Goal: Navigation & Orientation: Understand site structure

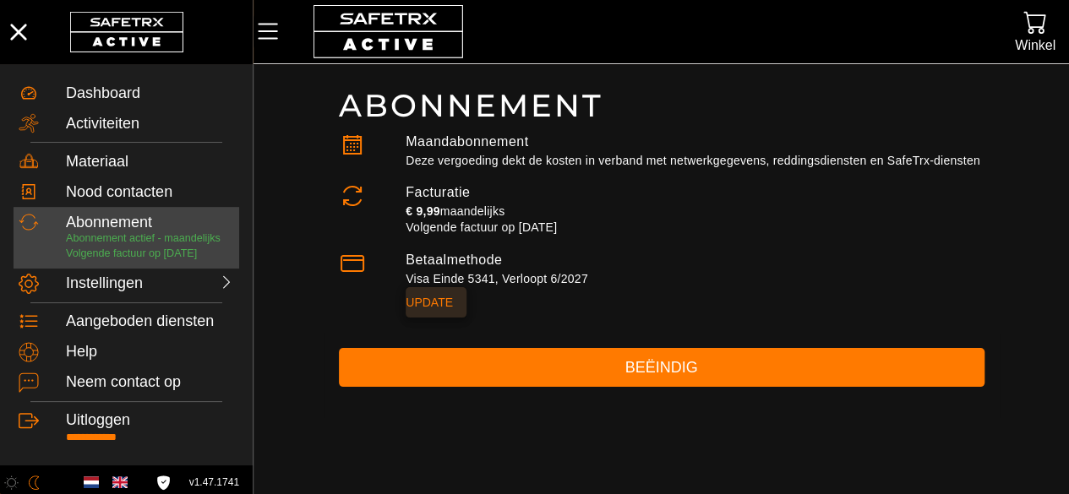
click at [441, 302] on span "Update" at bounding box center [429, 303] width 47 height 24
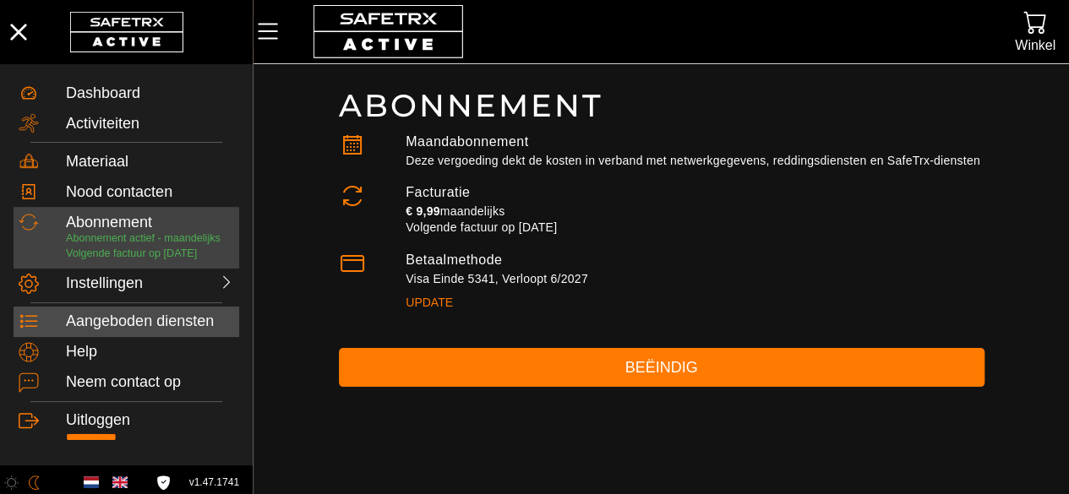
click at [134, 331] on div "Aangeboden diensten" at bounding box center [150, 322] width 168 height 19
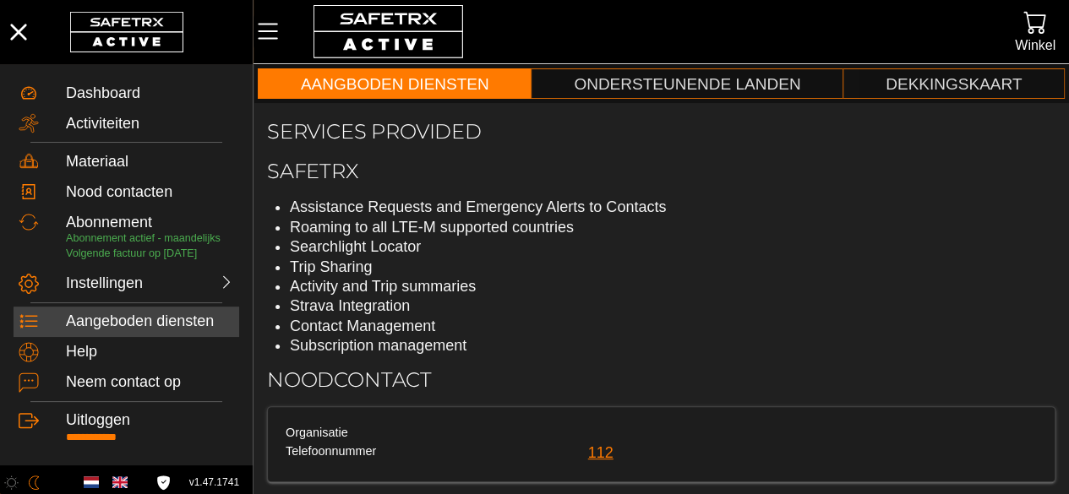
click at [456, 214] on li "Assistance Requests and Emergency Alerts to Contacts" at bounding box center [673, 207] width 766 height 19
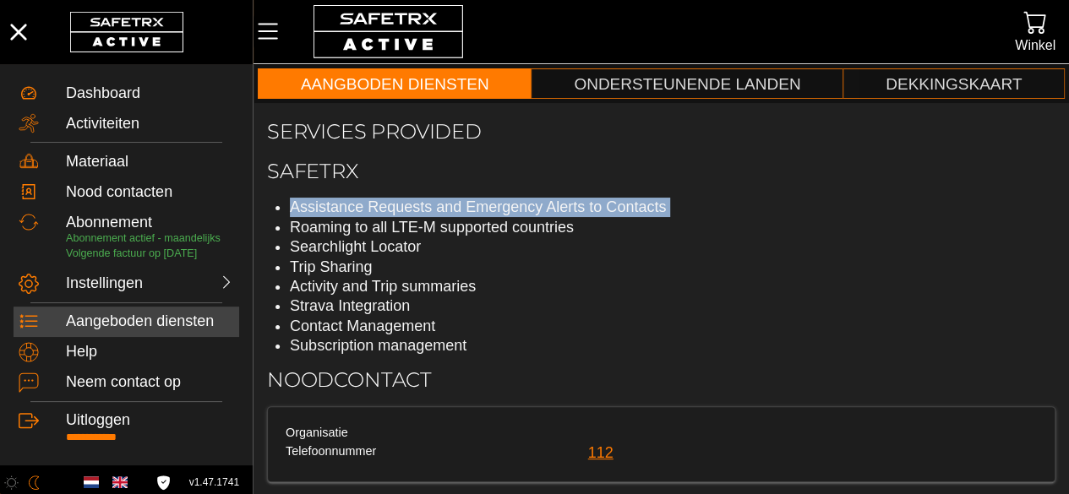
click at [456, 214] on li "Assistance Requests and Emergency Alerts to Contacts" at bounding box center [673, 207] width 766 height 19
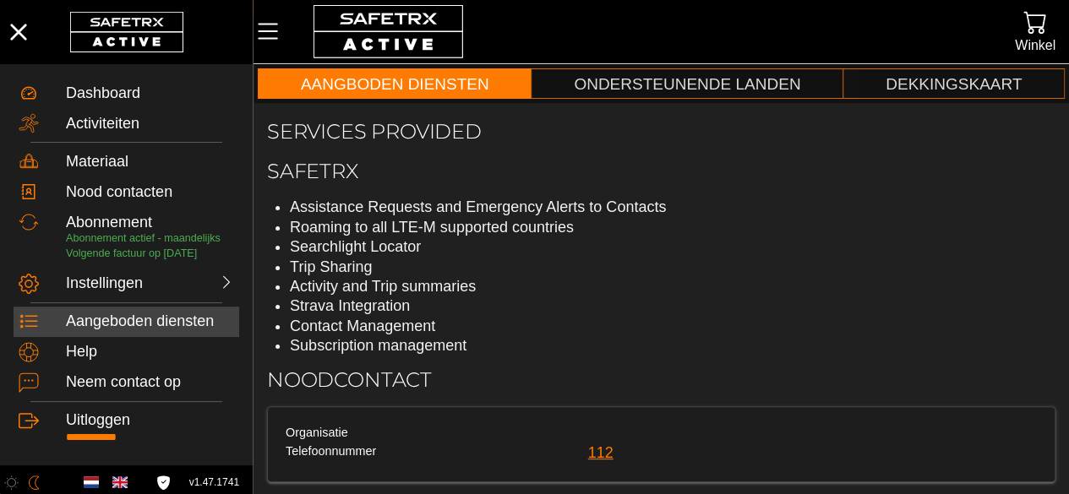
click at [448, 231] on li "Roaming to all LTE-M supported countries" at bounding box center [673, 227] width 766 height 19
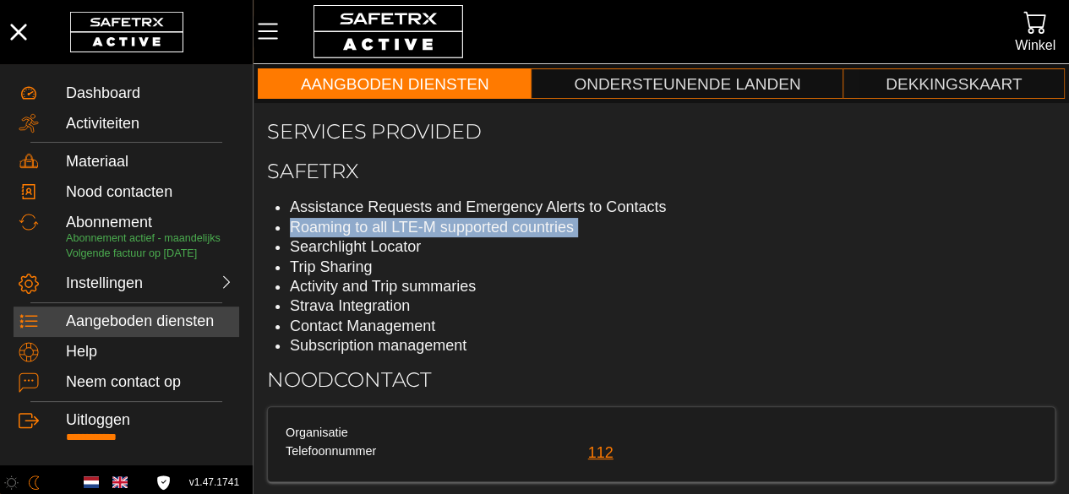
click at [448, 231] on li "Roaming to all LTE-M supported countries" at bounding box center [673, 227] width 766 height 19
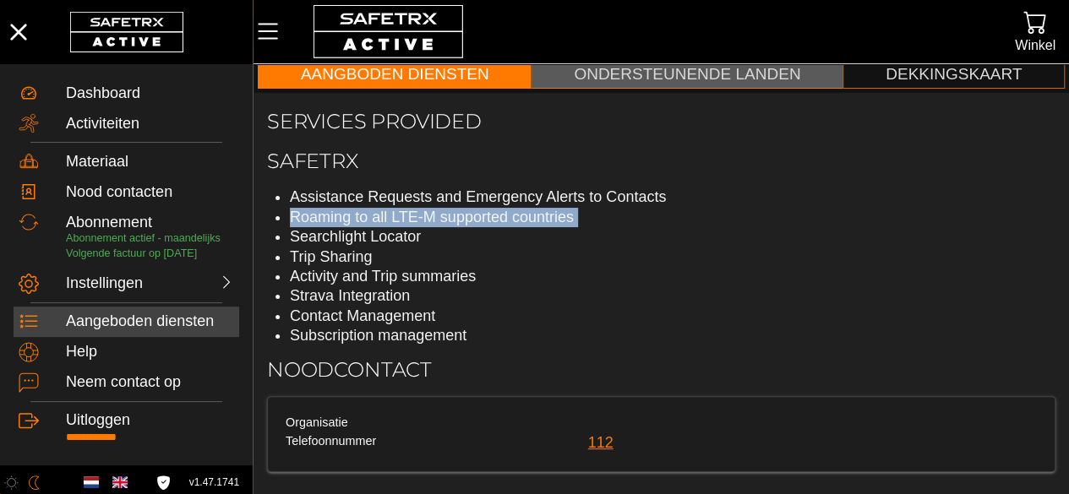
click at [645, 79] on div "Ondersteunende landen" at bounding box center [687, 74] width 226 height 19
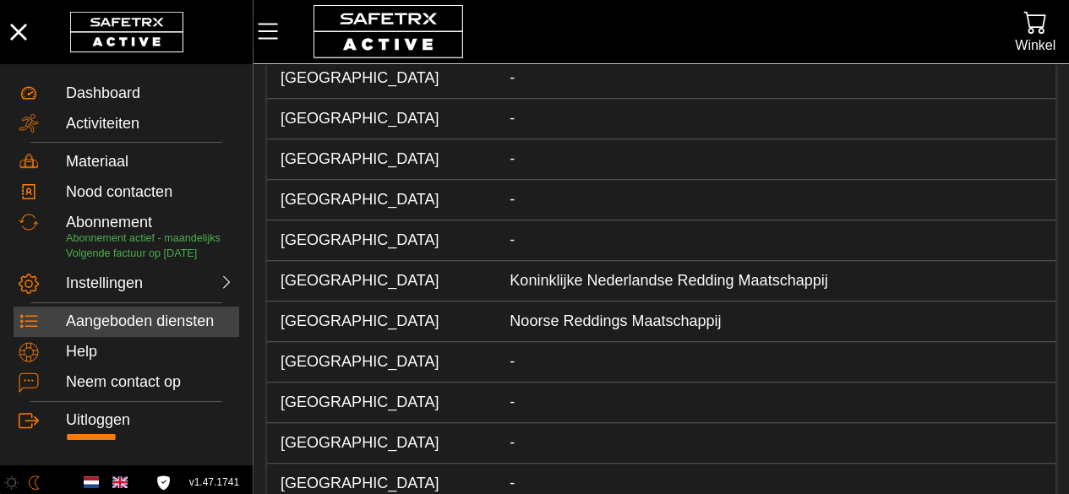
scroll to position [463, 0]
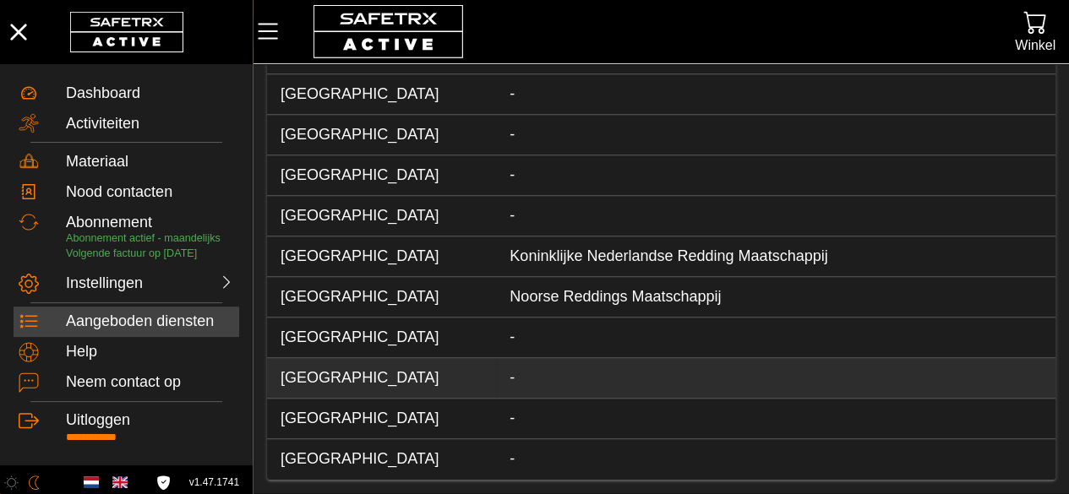
click at [499, 375] on td "-" at bounding box center [775, 378] width 559 height 41
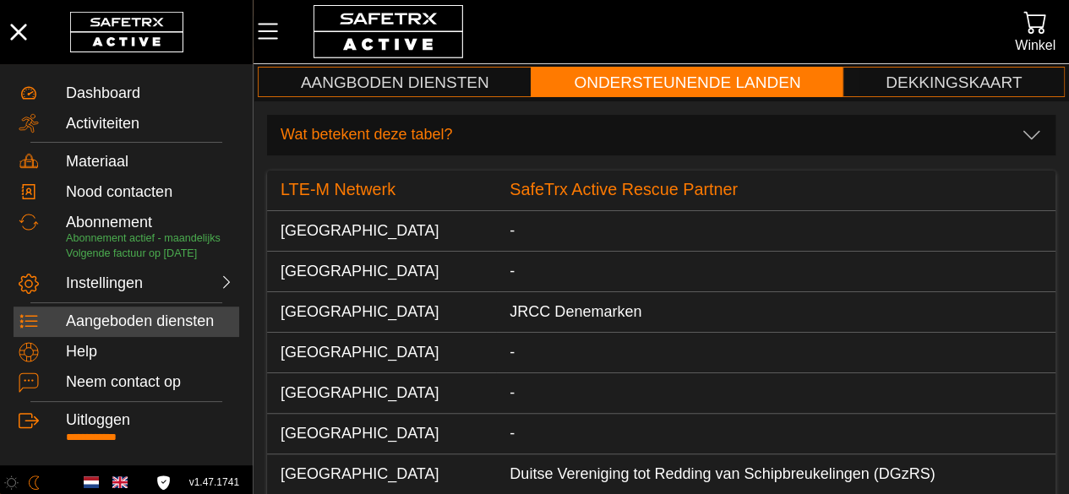
scroll to position [0, 0]
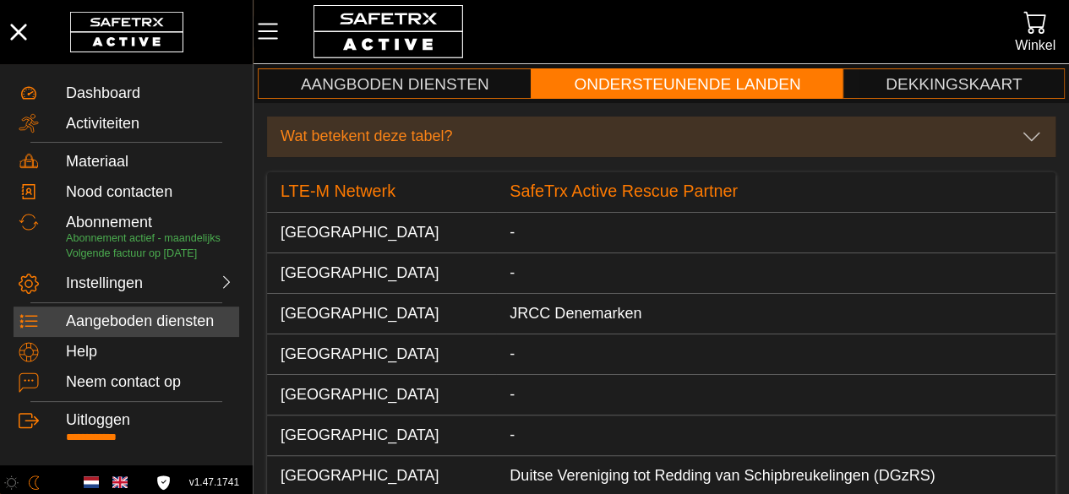
click at [383, 148] on div "Wat betekent deze tabel?" at bounding box center [645, 136] width 728 height 27
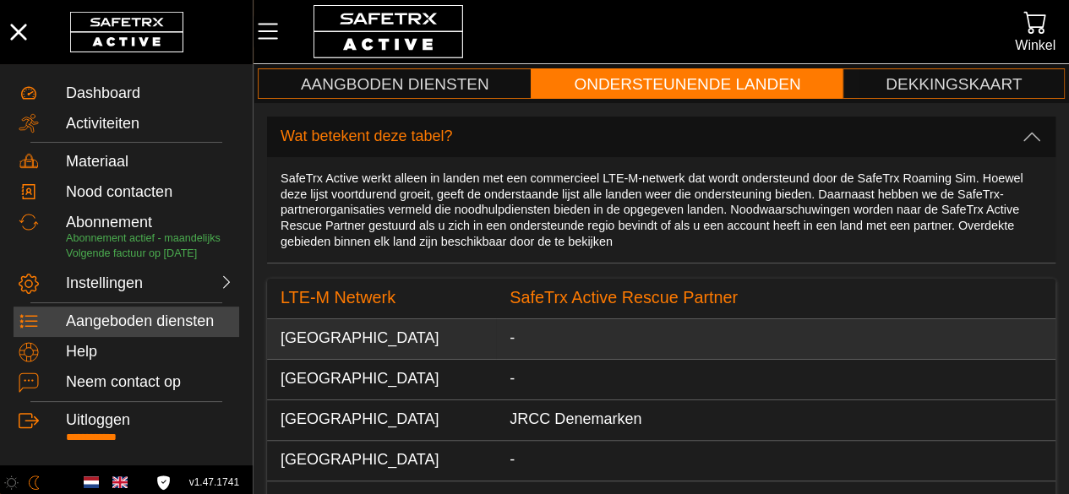
click at [363, 344] on td "Australia" at bounding box center [381, 339] width 229 height 41
click at [333, 338] on td "Australia" at bounding box center [381, 339] width 229 height 41
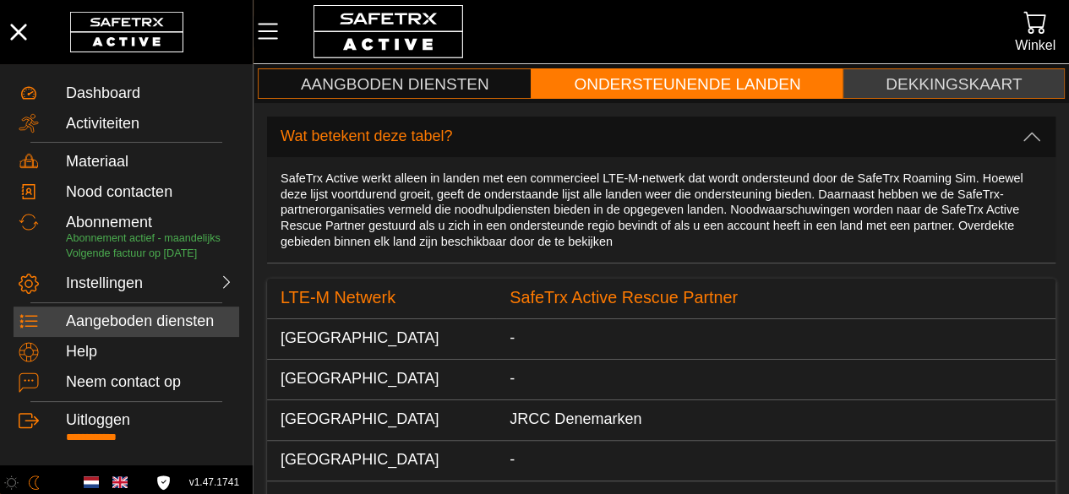
click at [927, 85] on div "Dekkingskaart" at bounding box center [954, 84] width 136 height 19
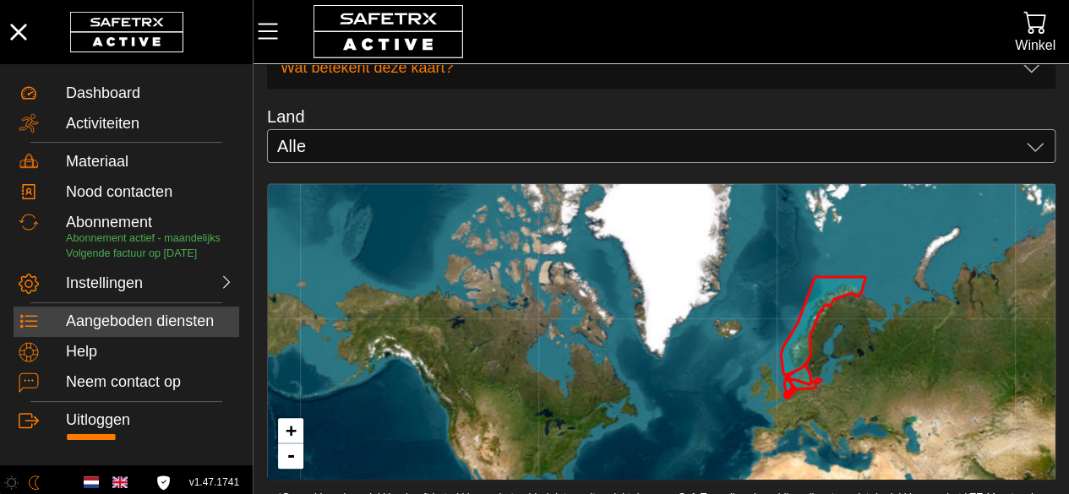
scroll to position [103, 0]
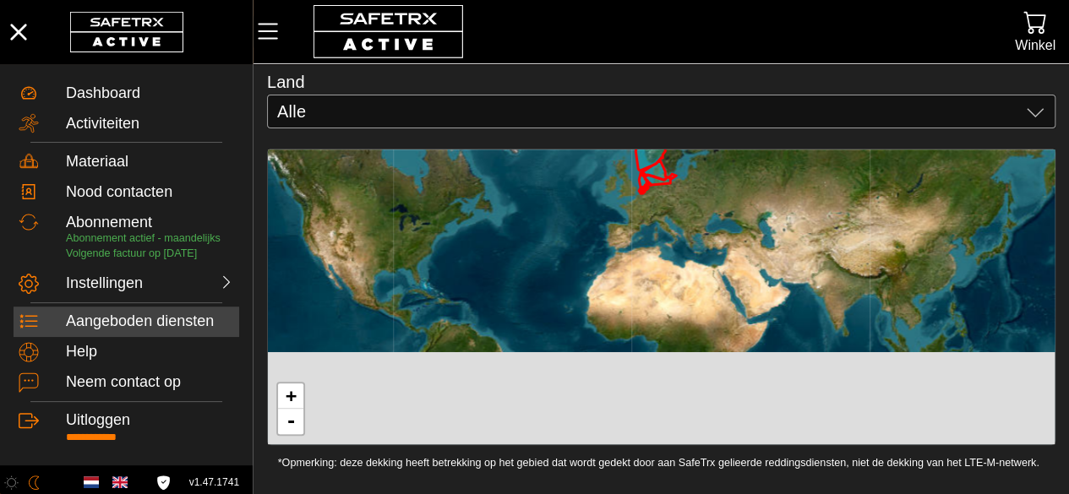
drag, startPoint x: 646, startPoint y: 402, endPoint x: 495, endPoint y: 232, distance: 226.9
click at [495, 232] on div "+ -" at bounding box center [661, 297] width 787 height 295
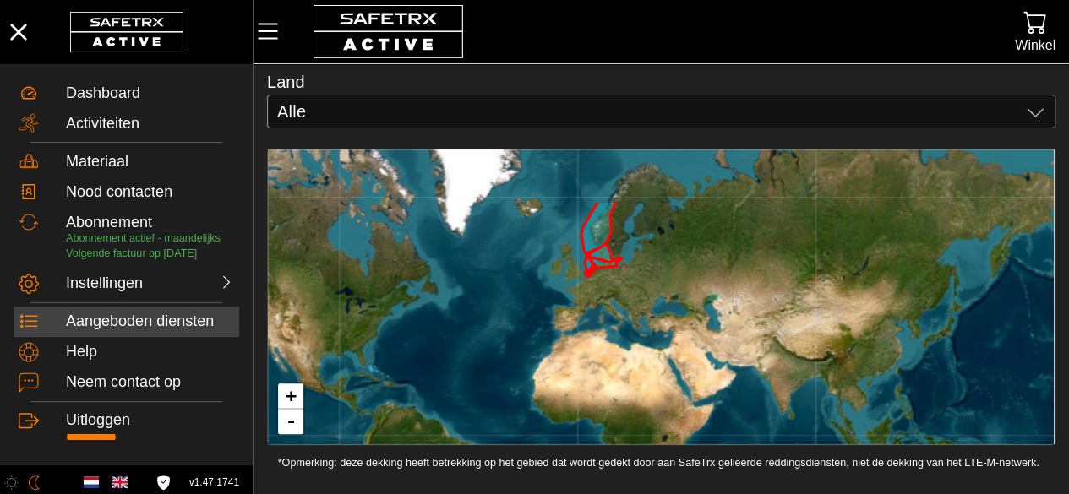
drag, startPoint x: 619, startPoint y: 248, endPoint x: 559, endPoint y: 353, distance: 121.5
click at [559, 353] on div "+ -" at bounding box center [661, 297] width 787 height 295
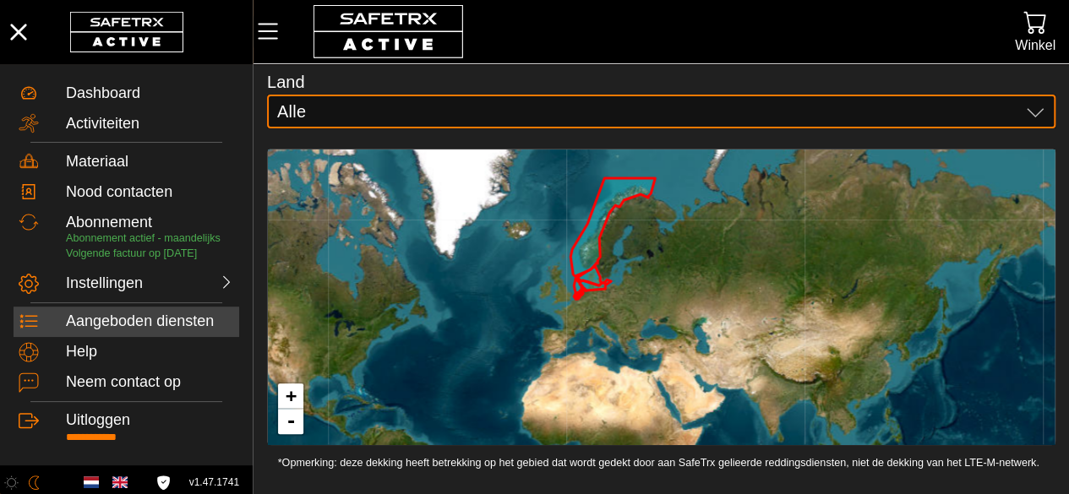
drag, startPoint x: 608, startPoint y: 266, endPoint x: 526, endPoint y: 120, distance: 168.0
click at [526, 120] on div "Alle Alle" at bounding box center [648, 112] width 743 height 34
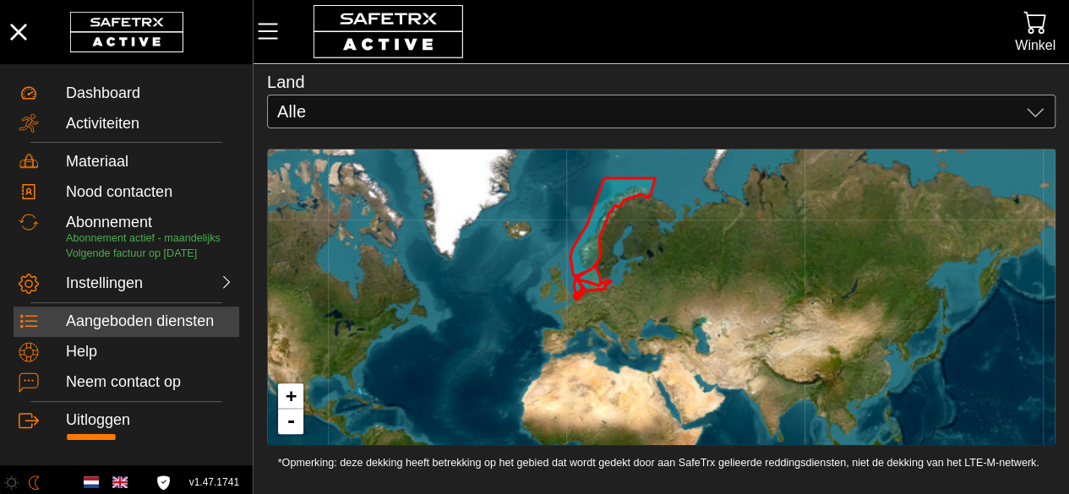
click at [608, 216] on icon at bounding box center [612, 227] width 85 height 98
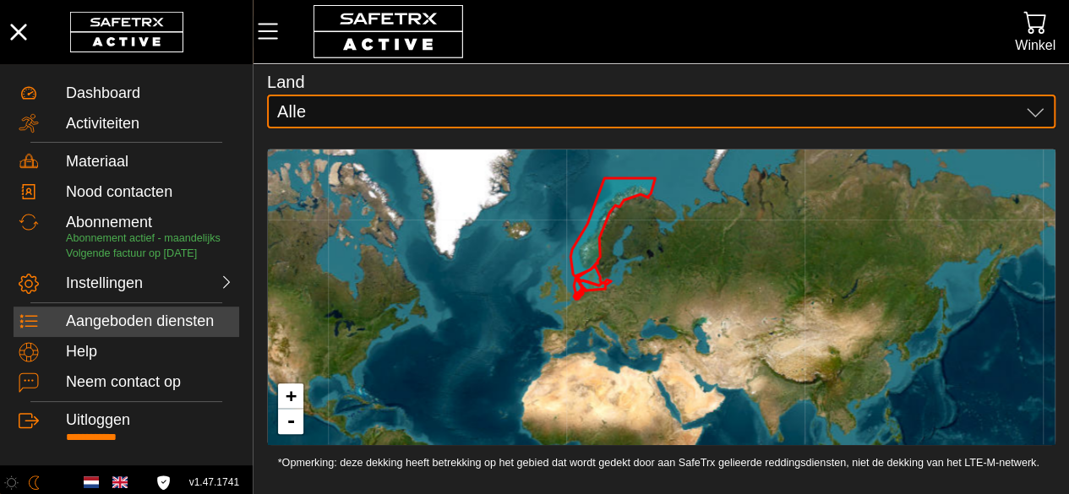
click at [567, 122] on div "Alle Alle" at bounding box center [648, 112] width 743 height 34
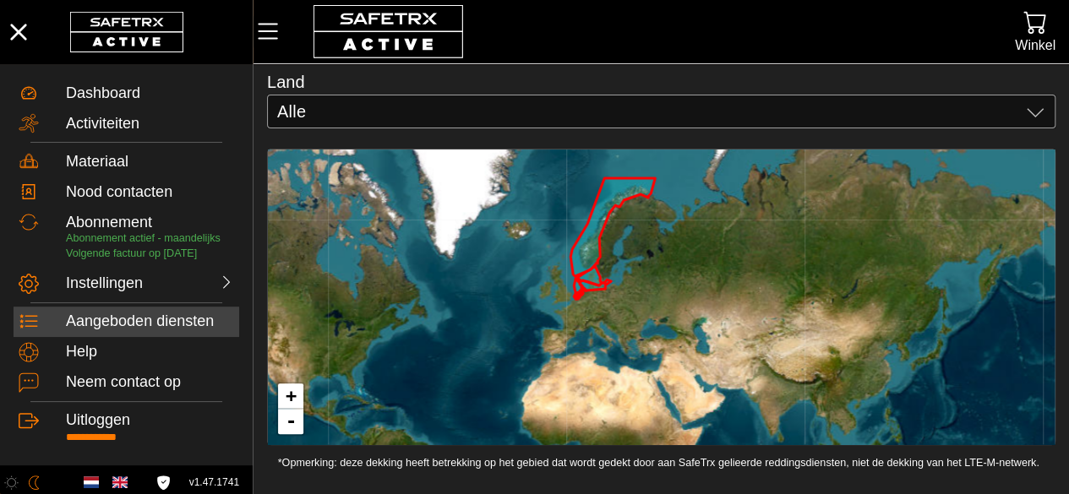
drag, startPoint x: 607, startPoint y: 377, endPoint x: 680, endPoint y: 325, distance: 89.8
click at [680, 325] on div "+ -" at bounding box center [661, 297] width 787 height 295
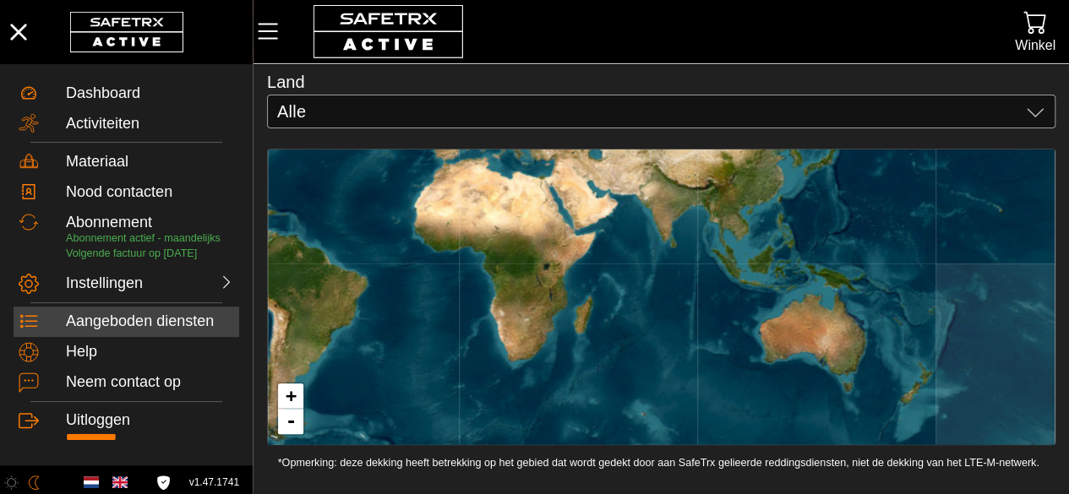
drag, startPoint x: 680, startPoint y: 325, endPoint x: 573, endPoint y: 131, distance: 222.0
click at [573, 131] on div "Wat betekent deze kaart? De onderstaande kaart definieert de regio's die worden…" at bounding box center [661, 242] width 789 height 456
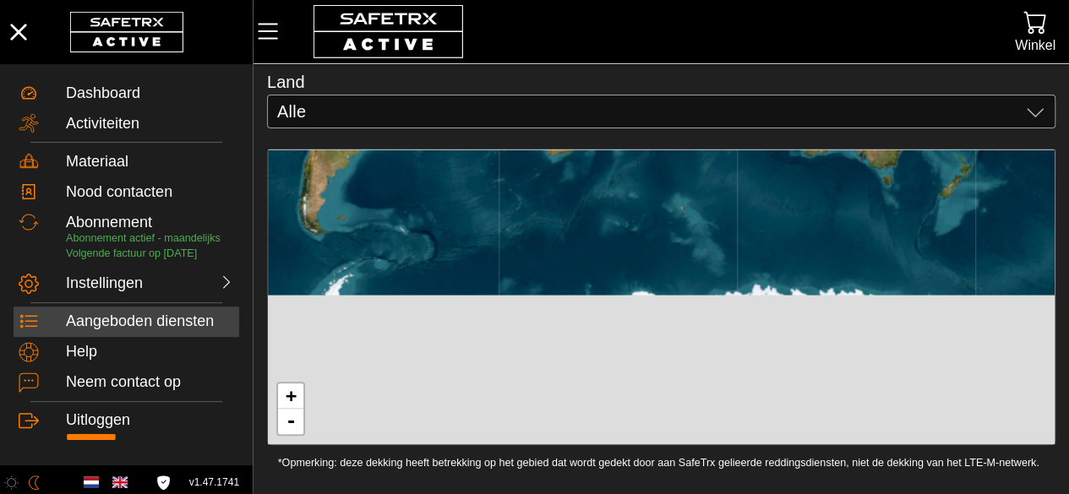
drag, startPoint x: 501, startPoint y: 386, endPoint x: 599, endPoint y: 52, distance: 347.9
click at [599, 52] on div "**********" at bounding box center [534, 196] width 1069 height 598
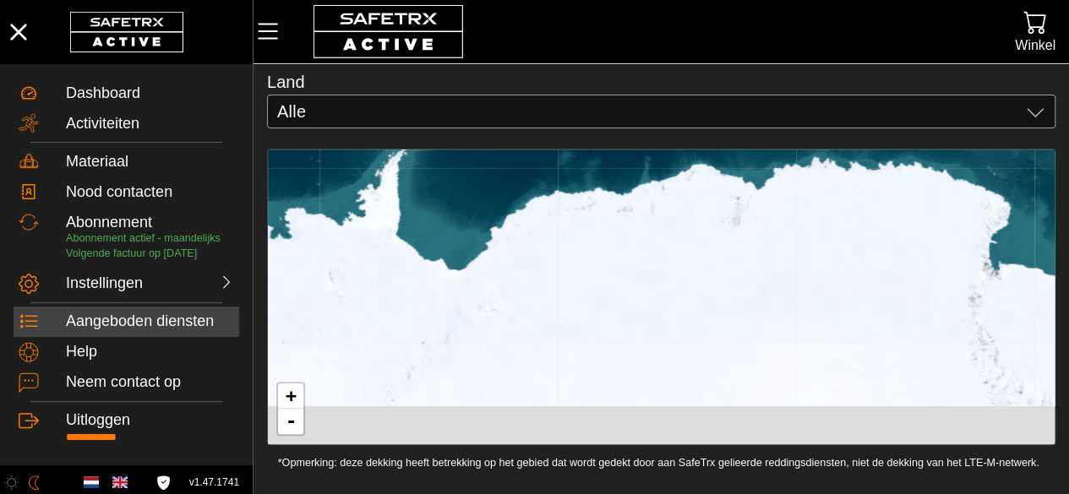
drag, startPoint x: 473, startPoint y: 261, endPoint x: 414, endPoint y: 476, distance: 222.7
click at [414, 476] on div "Wat betekent deze kaart? De onderstaande kaart definieert de regio's die worden…" at bounding box center [662, 247] width 816 height 494
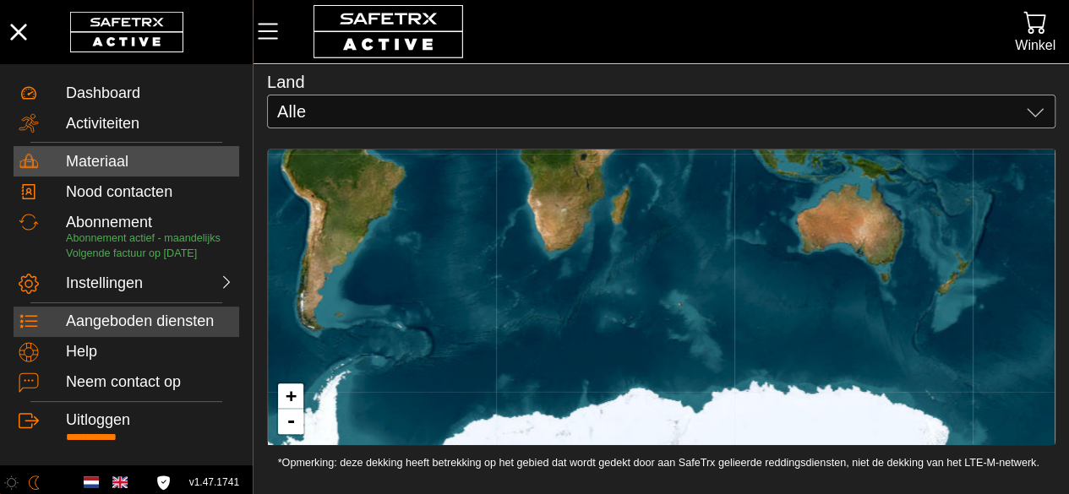
click at [177, 175] on div "Materiaal" at bounding box center [127, 161] width 226 height 30
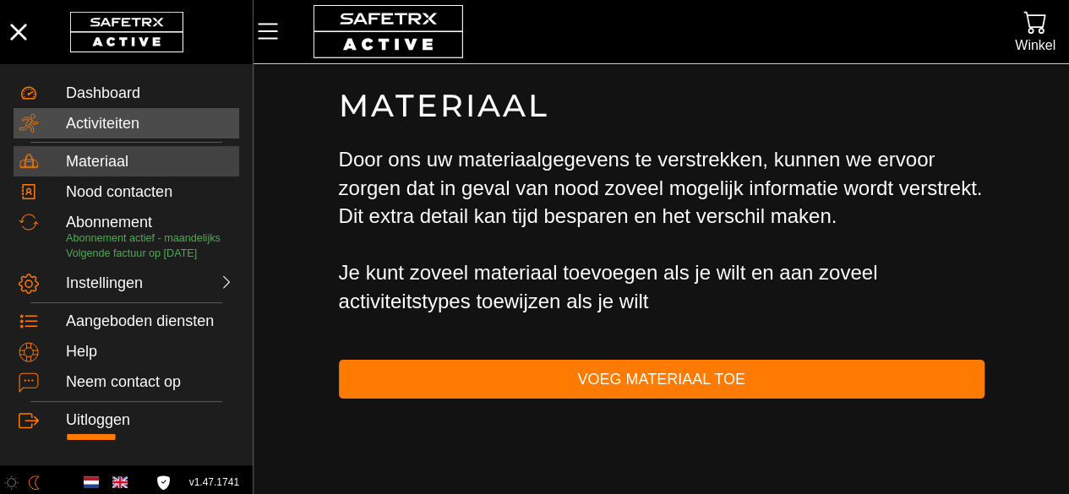
click at [144, 130] on div "Activiteiten" at bounding box center [150, 124] width 168 height 19
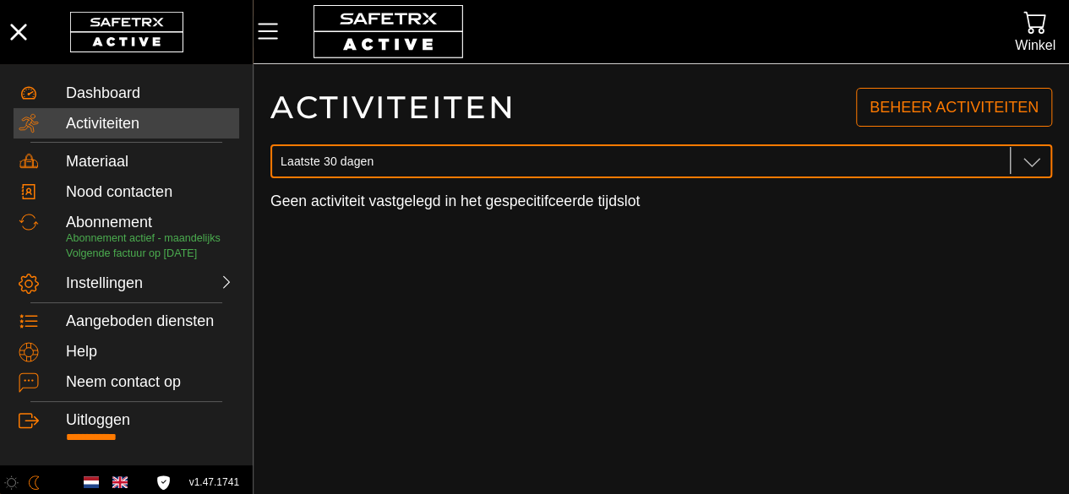
click at [330, 155] on span "Laatste 30 dagen" at bounding box center [327, 161] width 93 height 15
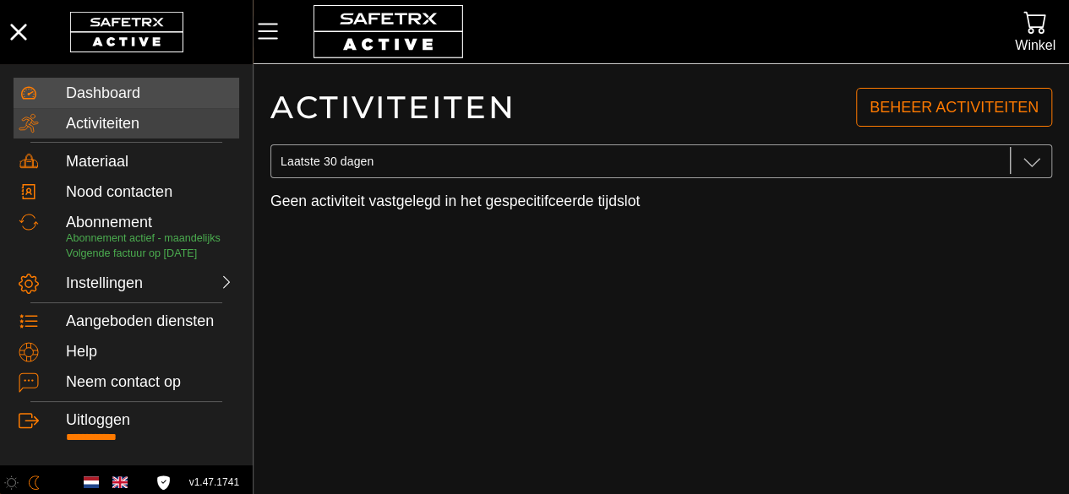
click at [166, 90] on div "Dashboard" at bounding box center [150, 94] width 168 height 19
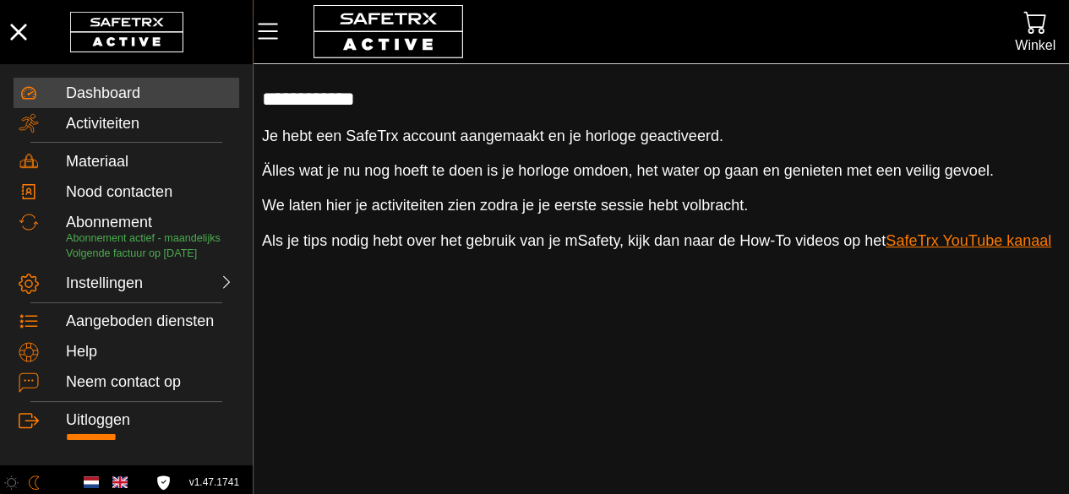
click at [924, 241] on link "SafeTrx YouTube kanaal" at bounding box center [969, 240] width 166 height 17
click at [177, 291] on div at bounding box center [194, 282] width 81 height 17
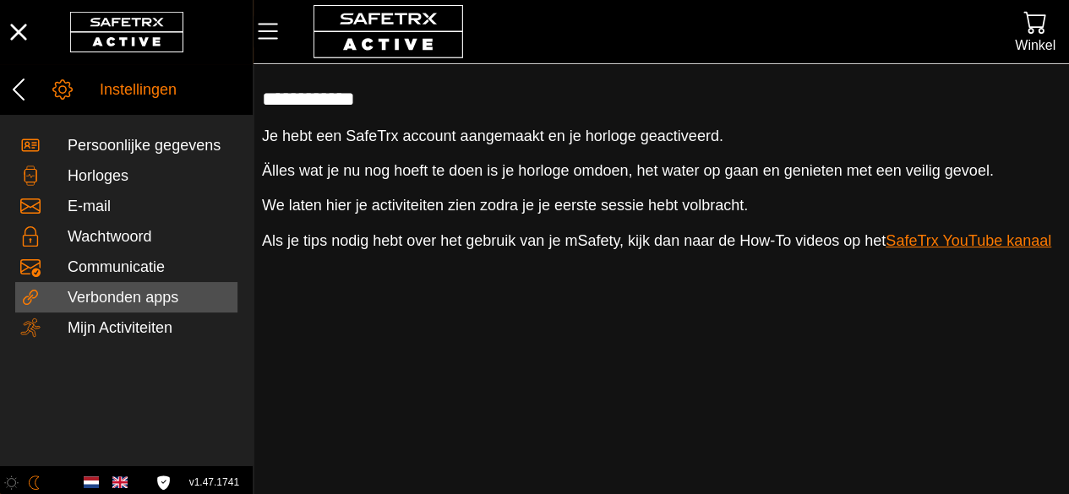
click at [149, 308] on div "Verbonden apps" at bounding box center [150, 298] width 165 height 19
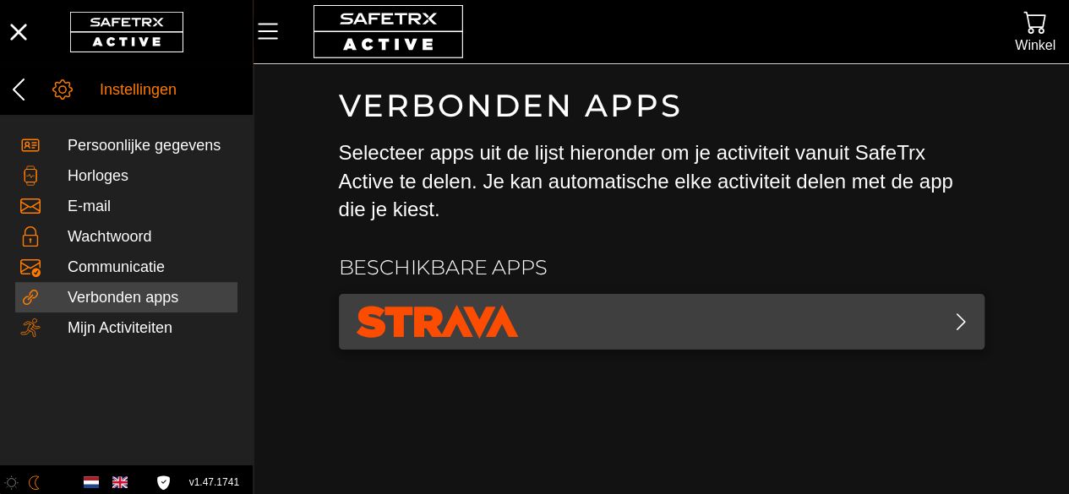
click at [536, 310] on span "button" at bounding box center [661, 322] width 619 height 42
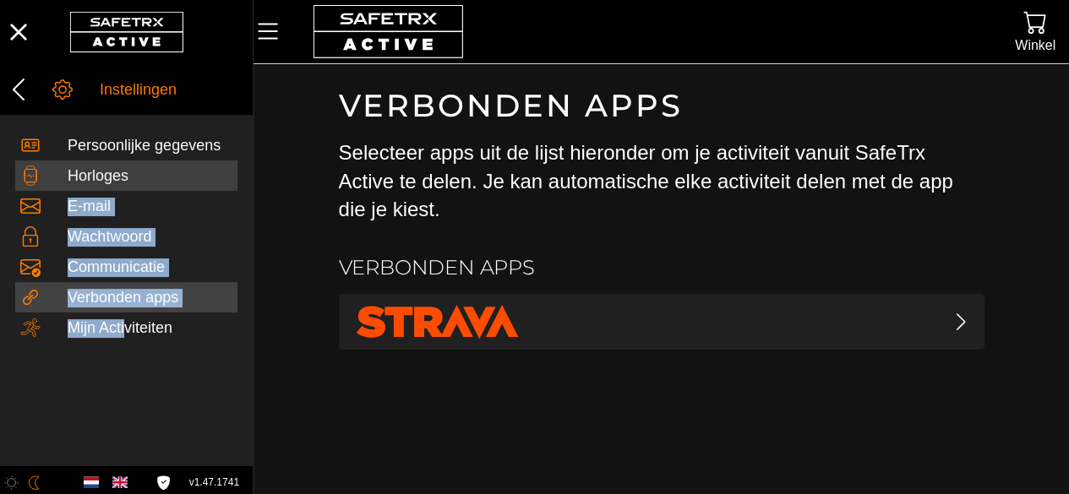
drag, startPoint x: 137, startPoint y: 361, endPoint x: 150, endPoint y: 193, distance: 168.7
click at [150, 193] on div "Persoonlijke gegevens Horloges E-mail Wachtwoord Communicatie Verbonden apps Mi…" at bounding box center [126, 236] width 253 height 243
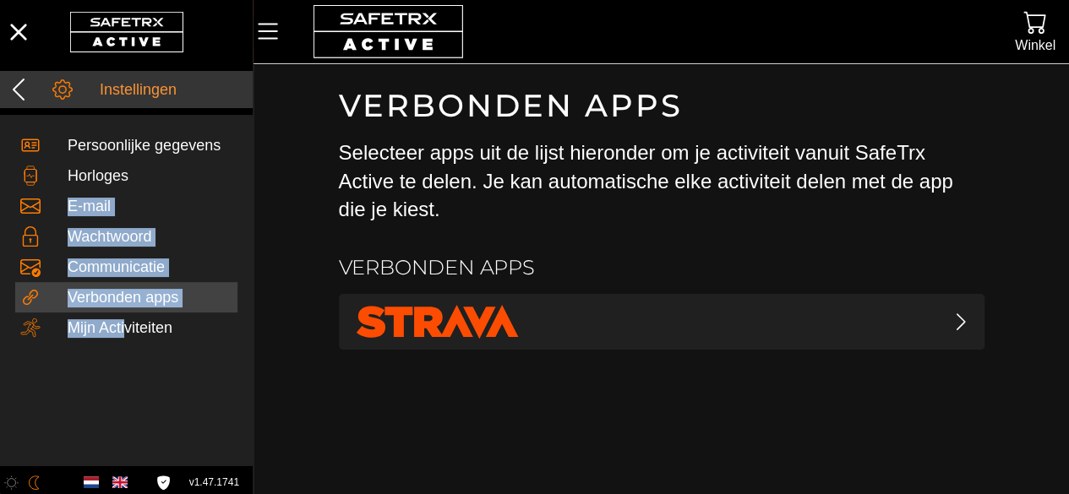
click at [32, 94] on icon at bounding box center [18, 89] width 27 height 27
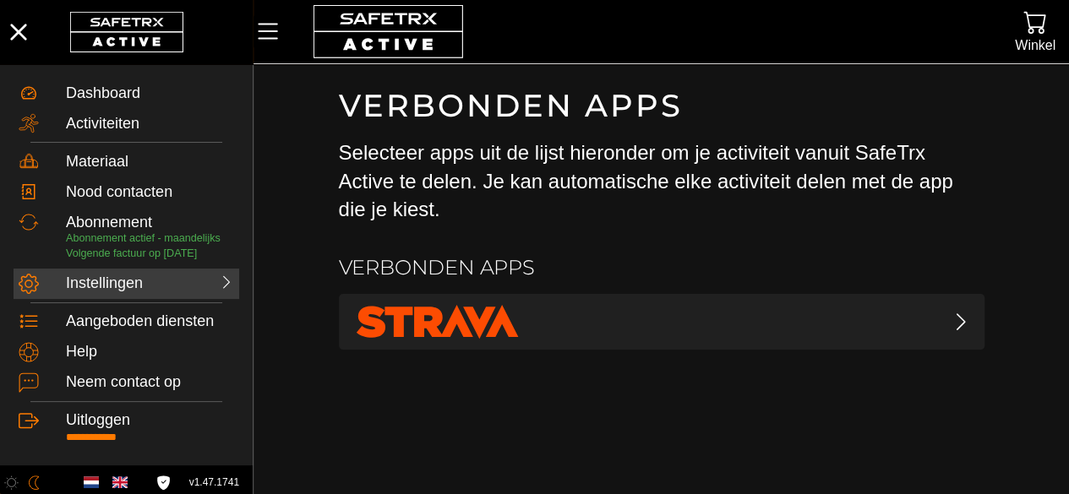
scroll to position [20, 0]
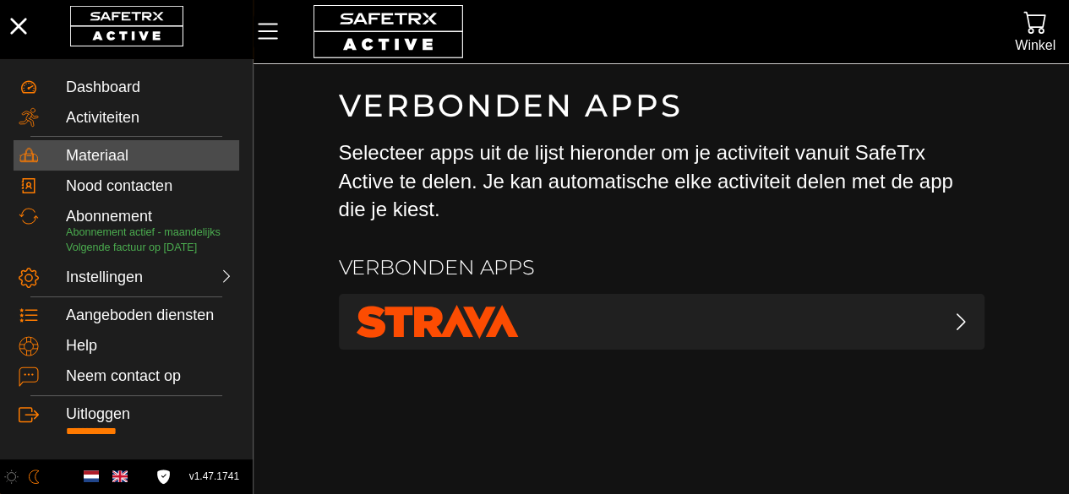
click at [135, 147] on div "Materiaal" at bounding box center [150, 156] width 168 height 19
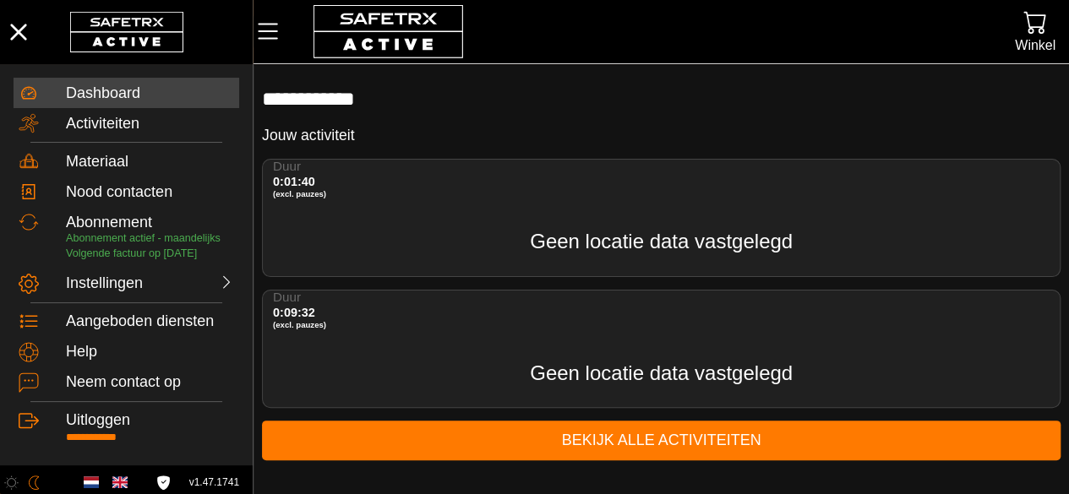
click at [619, 251] on span "Geen locatie data vastgelegd" at bounding box center [661, 241] width 263 height 23
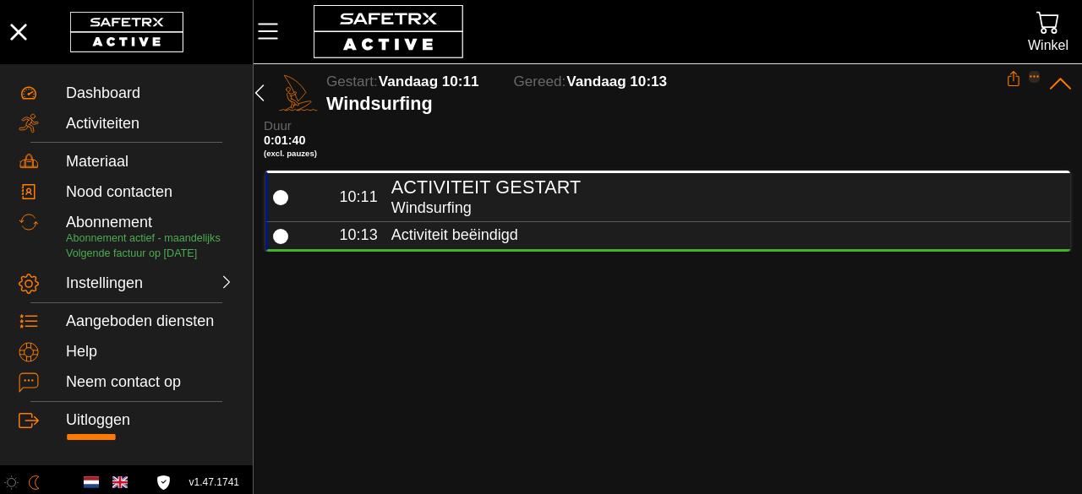
click at [1034, 75] on icon "Expand" at bounding box center [1035, 77] width 12 height 12
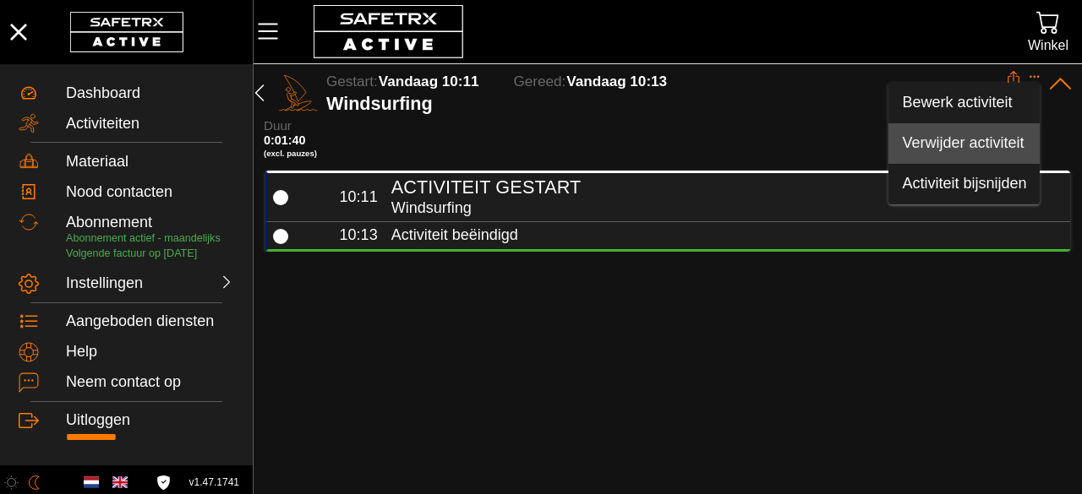
click at [1001, 134] on div "Verwijder activiteit" at bounding box center [964, 143] width 124 height 19
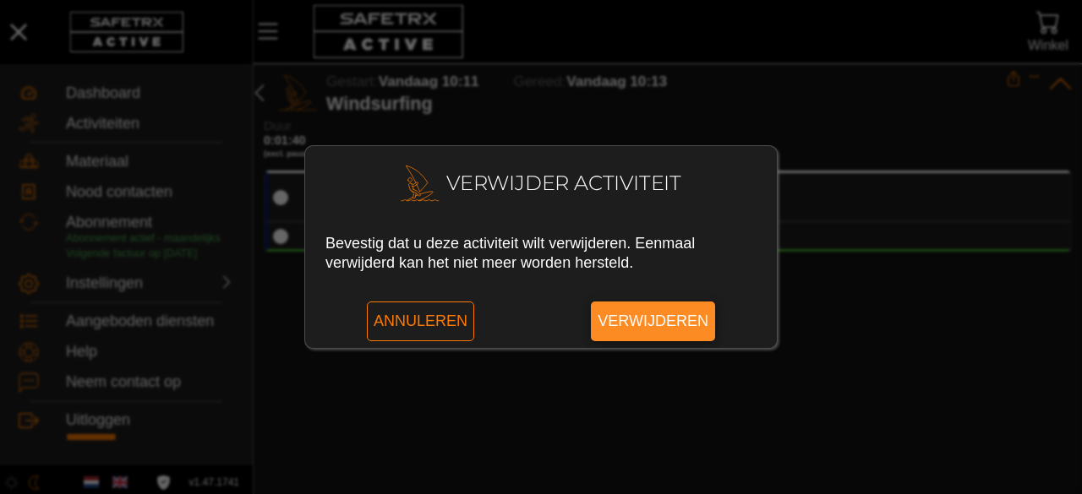
click at [683, 310] on span "Verwijderen" at bounding box center [653, 321] width 111 height 39
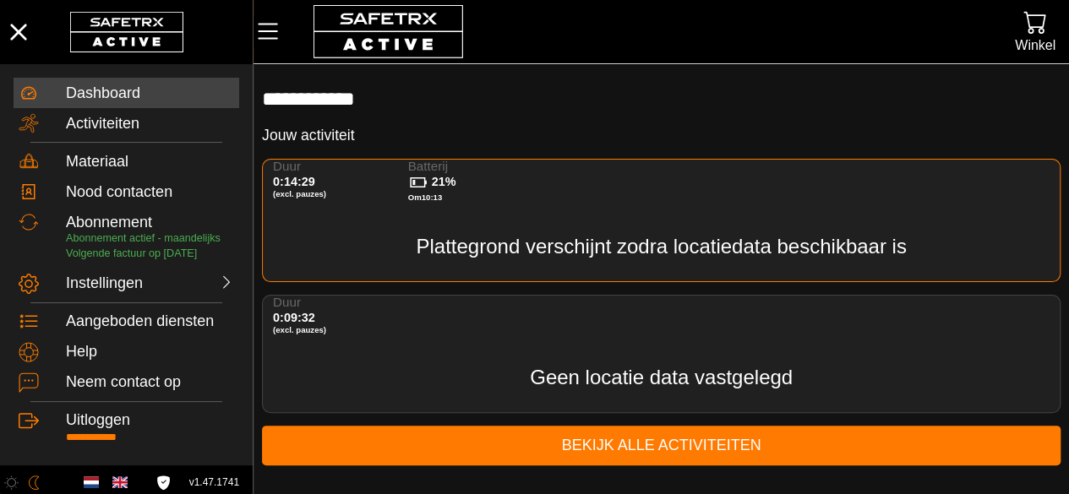
click at [602, 204] on div "Duur 0:14:29 (excl. pauzes) Batterij 21% Om 10:13" at bounding box center [664, 186] width 783 height 52
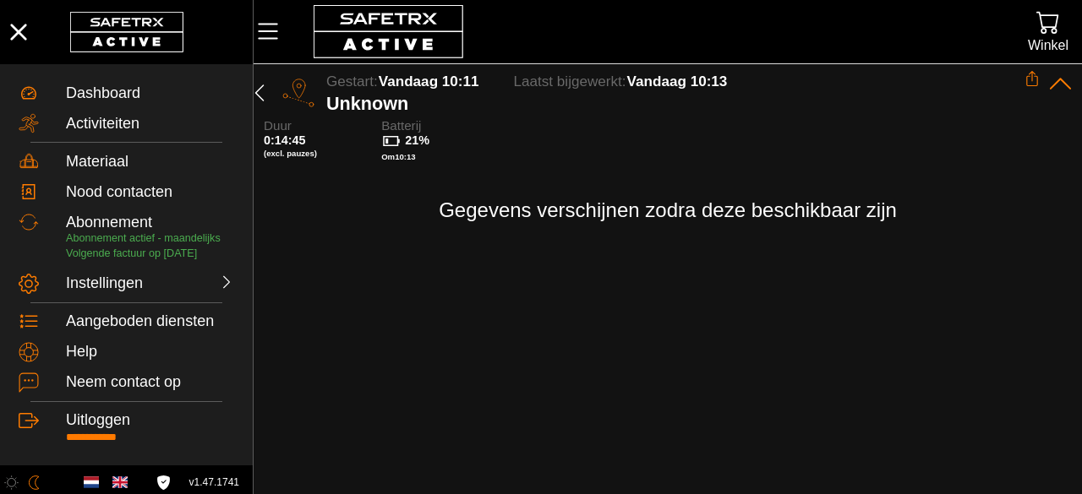
click at [1059, 80] on icon at bounding box center [1060, 84] width 21 height 11
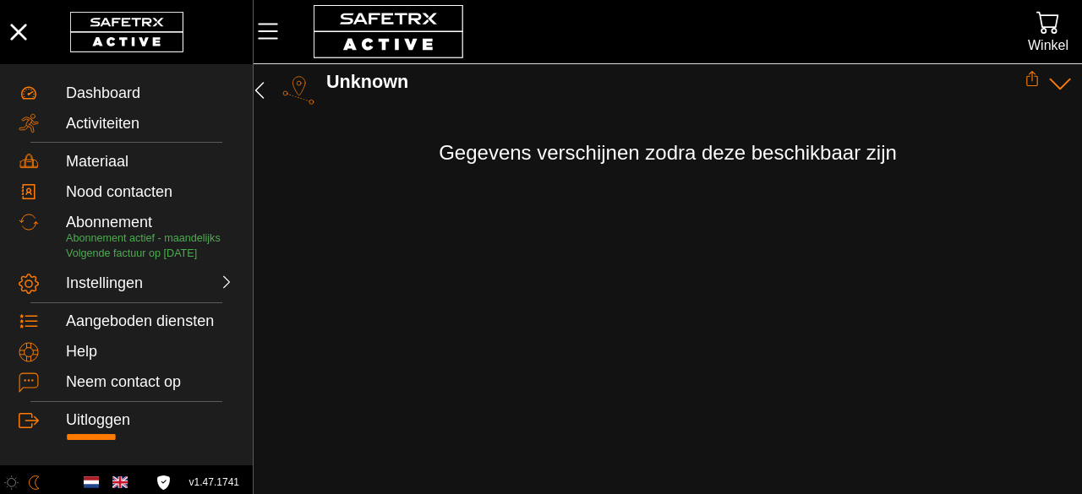
click at [1059, 80] on icon at bounding box center [1060, 84] width 26 height 26
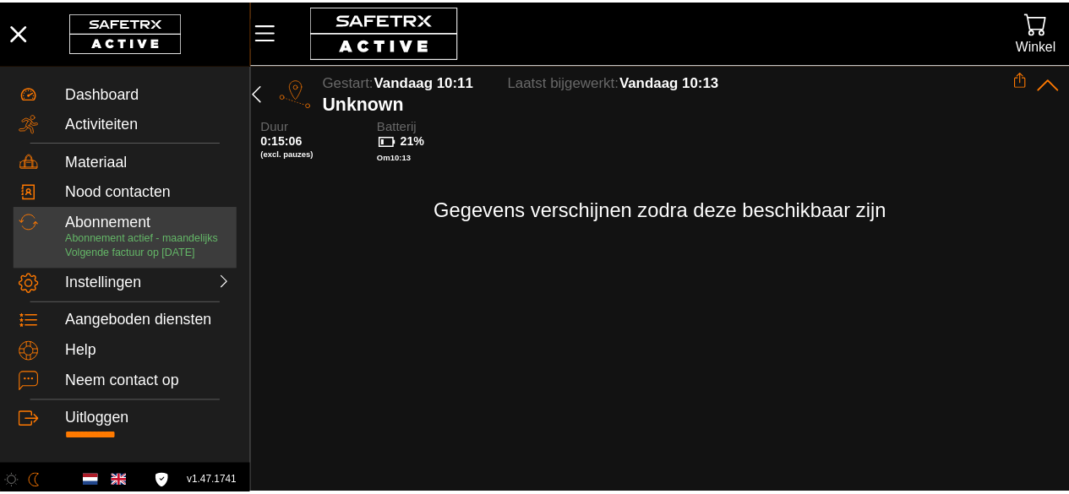
scroll to position [20, 0]
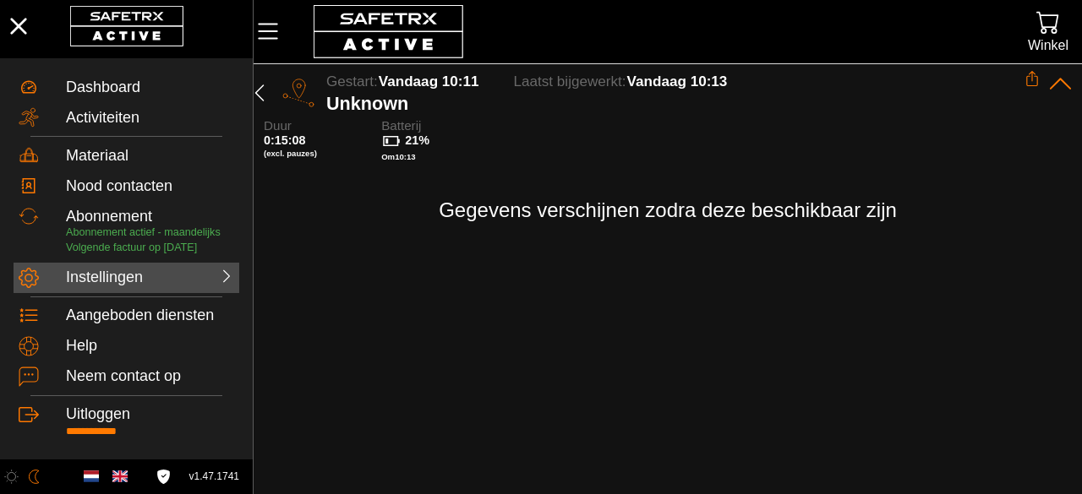
click at [167, 281] on div at bounding box center [194, 276] width 81 height 17
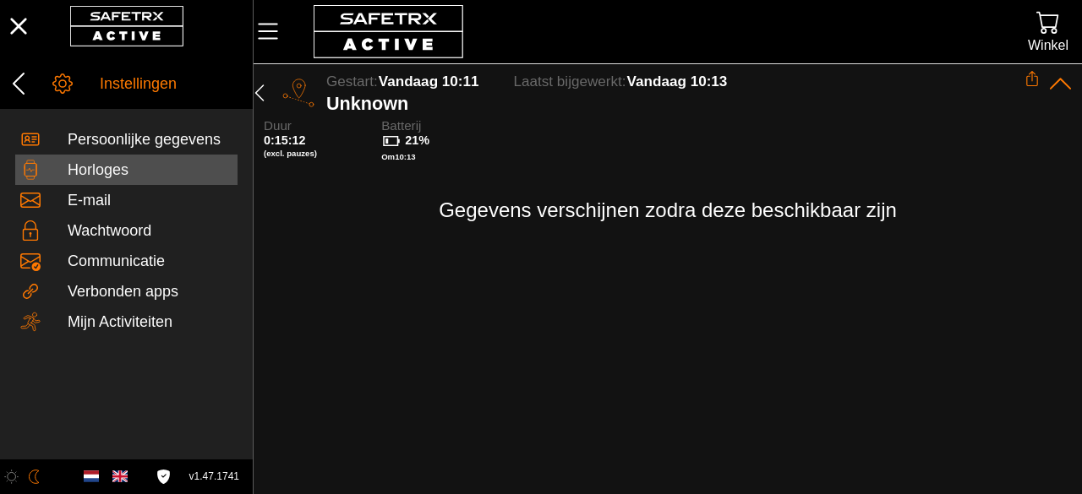
click at [139, 158] on div "Horloges" at bounding box center [126, 170] width 222 height 30
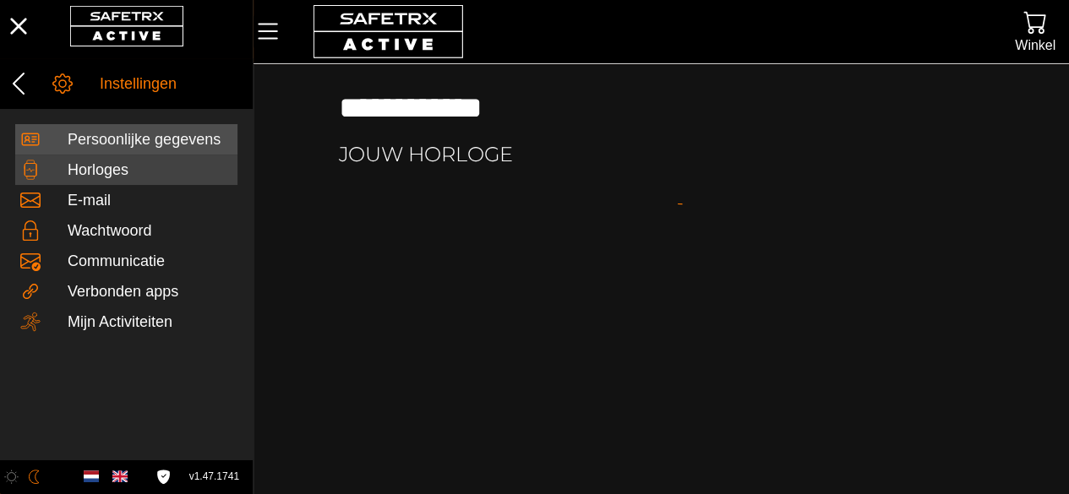
click at [140, 135] on div "Persoonlijke gegevens" at bounding box center [150, 140] width 165 height 19
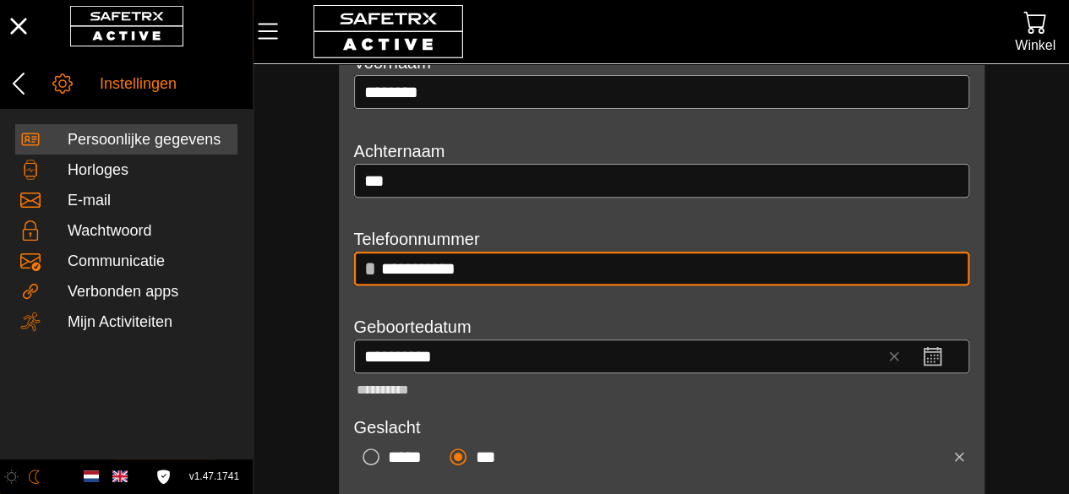
scroll to position [313, 0]
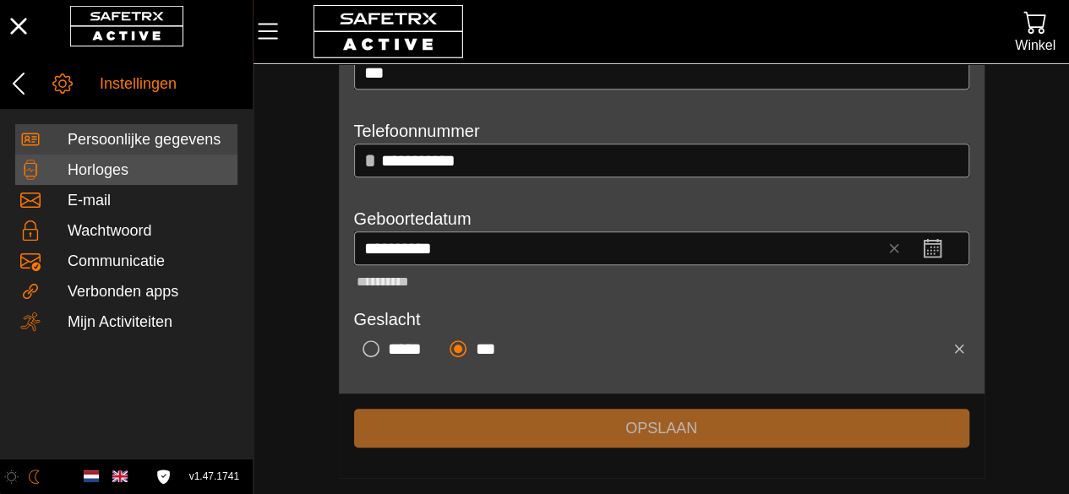
click at [174, 177] on div "Horloges" at bounding box center [150, 170] width 165 height 19
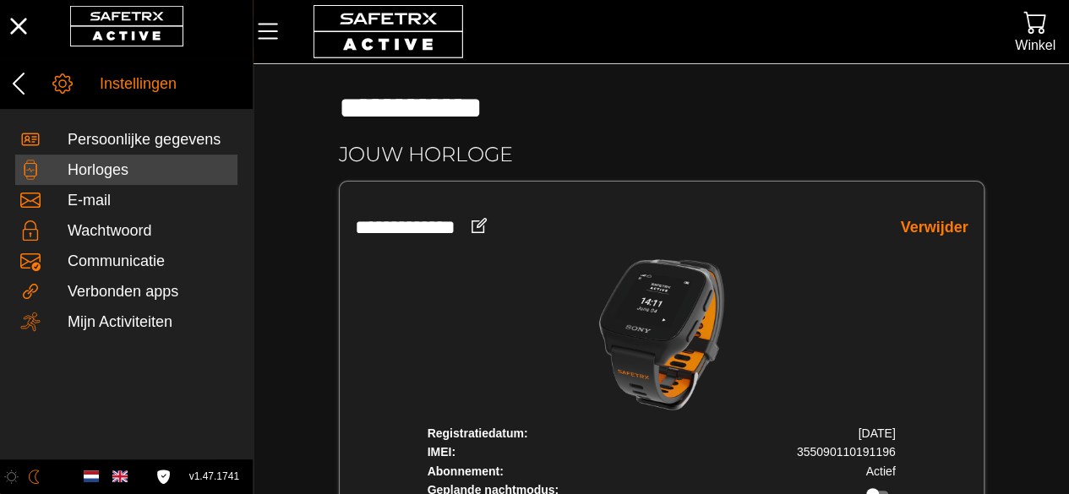
scroll to position [167, 0]
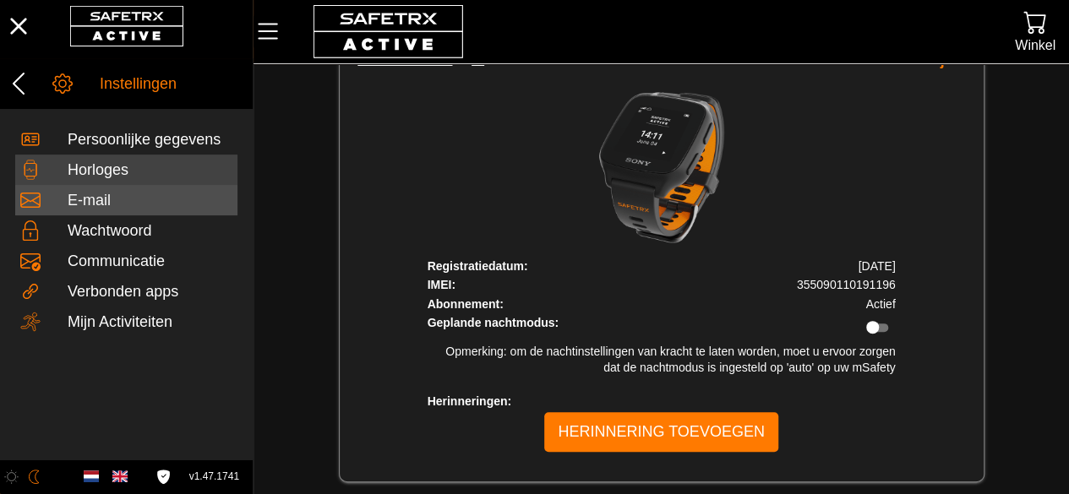
click at [145, 210] on div "E-mail" at bounding box center [150, 201] width 165 height 19
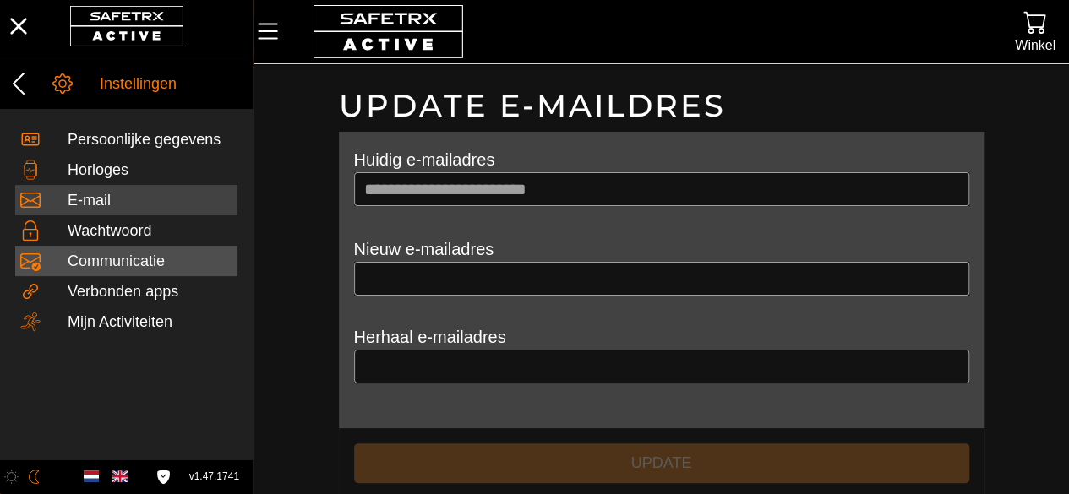
click at [171, 254] on div "Communicatie" at bounding box center [126, 261] width 222 height 30
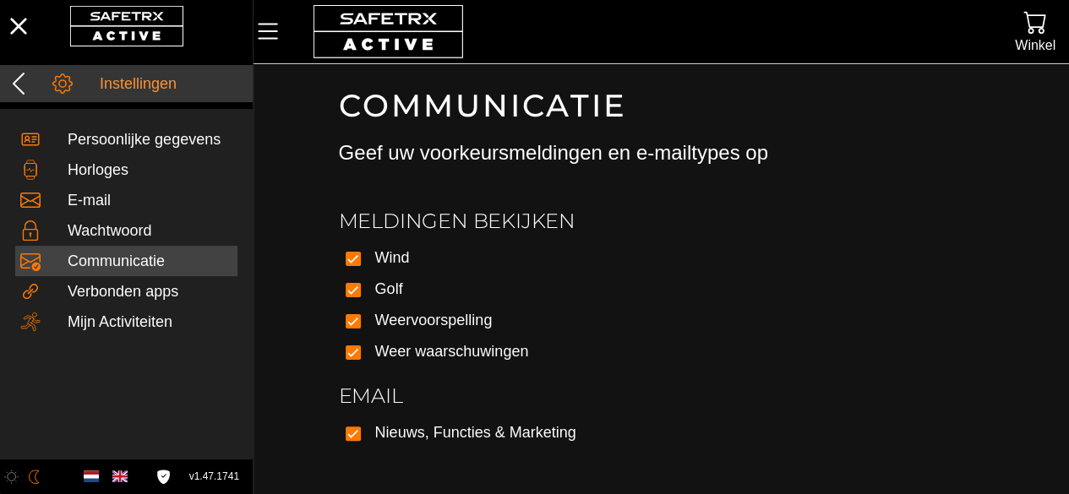
click at [32, 70] on icon at bounding box center [18, 83] width 27 height 27
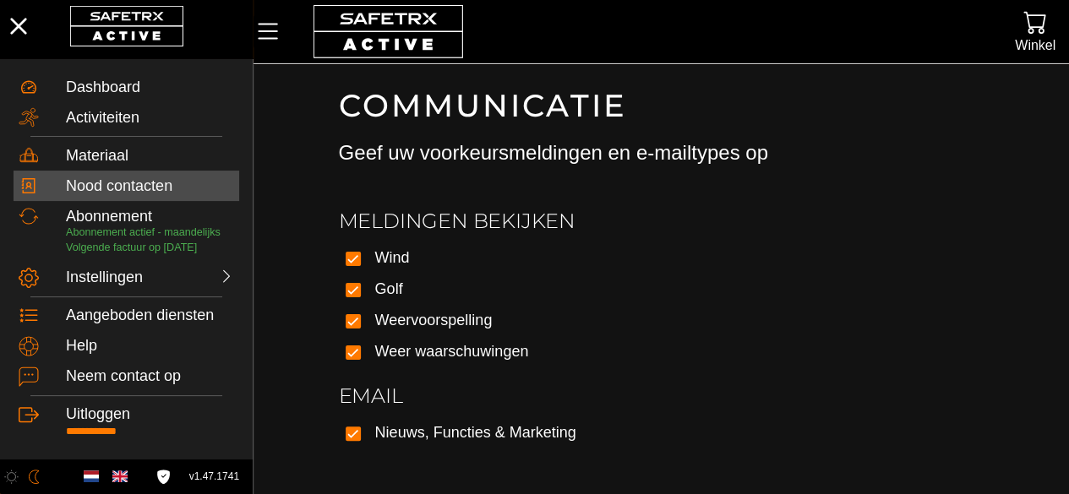
click at [166, 177] on div "Nood contacten" at bounding box center [150, 186] width 168 height 19
